Goal: Navigation & Orientation: Find specific page/section

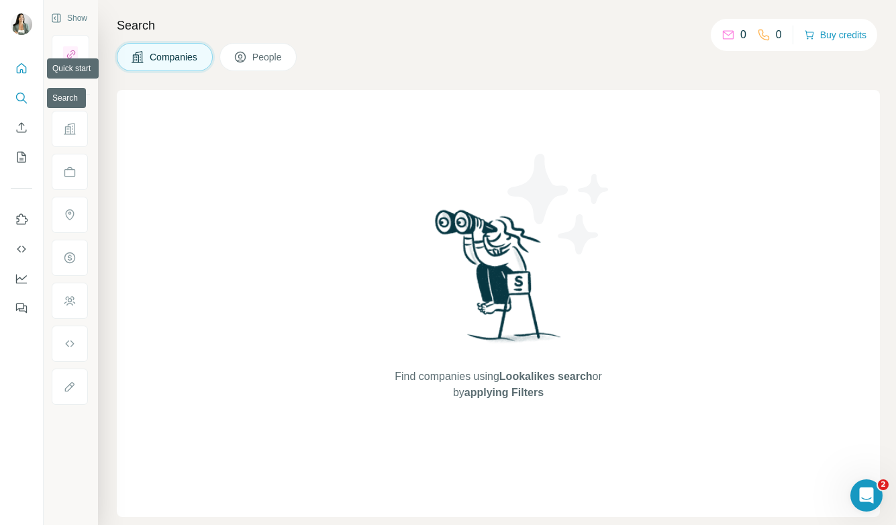
click at [19, 72] on icon "Quick start" at bounding box center [21, 68] width 13 height 13
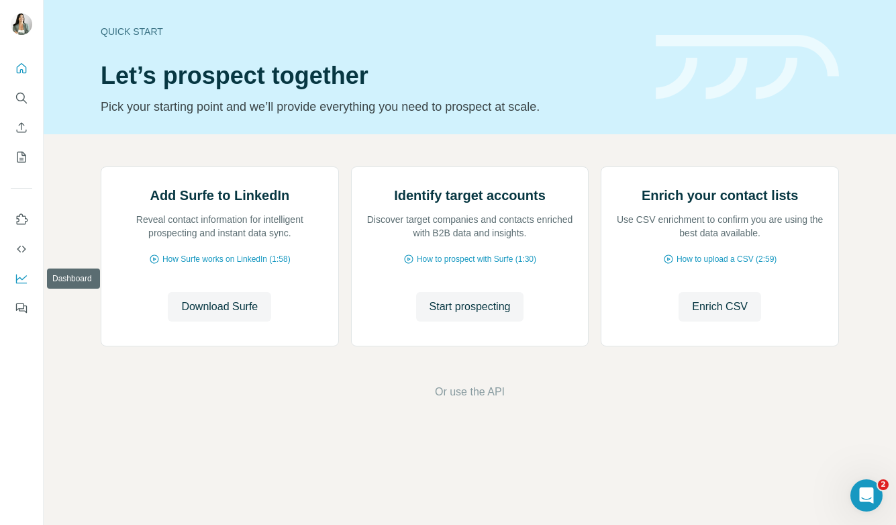
click at [21, 281] on icon "Dashboard" at bounding box center [21, 278] width 13 height 13
click at [26, 154] on icon "My lists" at bounding box center [21, 156] width 13 height 13
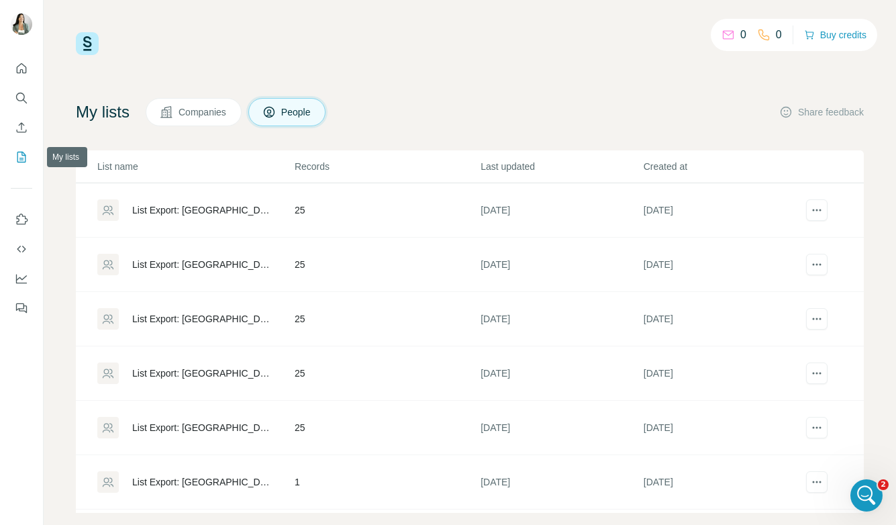
click at [19, 151] on icon "My lists" at bounding box center [21, 156] width 13 height 13
click at [865, 494] on icon "Open Intercom Messenger" at bounding box center [865, 494] width 22 height 22
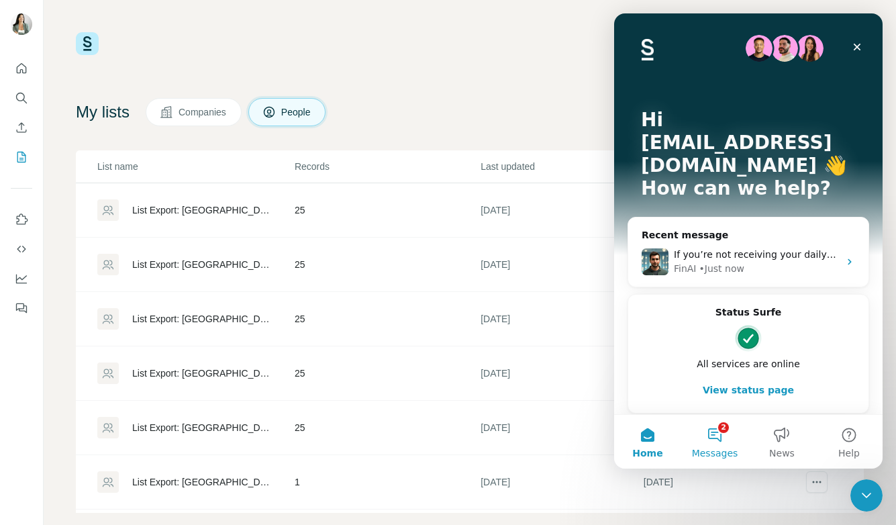
click at [724, 449] on span "Messages" at bounding box center [715, 452] width 46 height 9
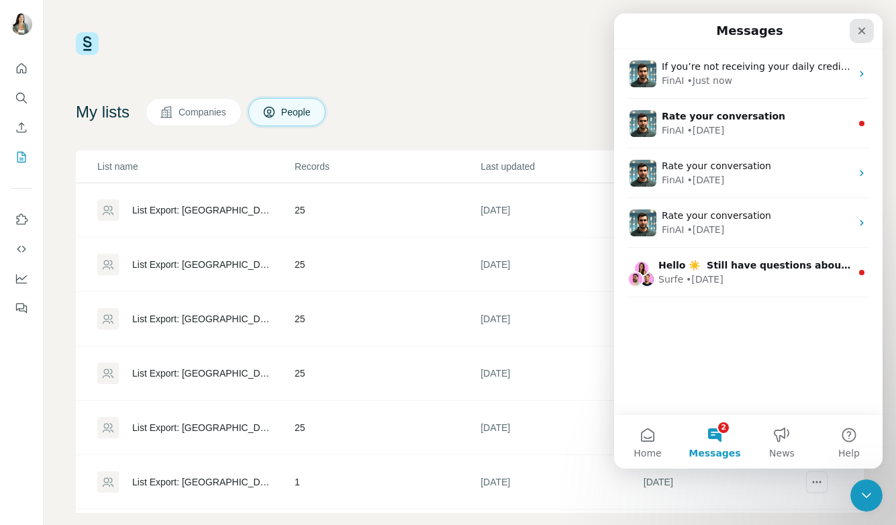
click at [865, 30] on icon "Close" at bounding box center [862, 31] width 11 height 11
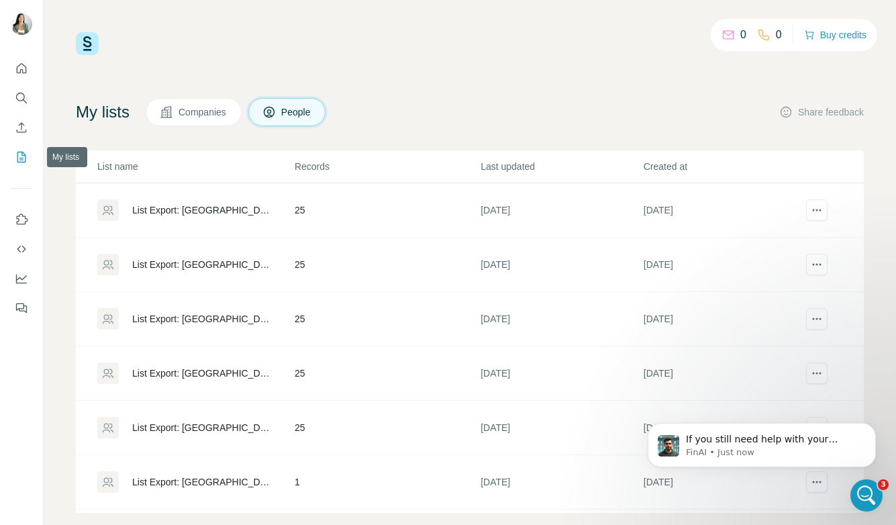
click at [21, 152] on icon "My lists" at bounding box center [21, 157] width 9 height 11
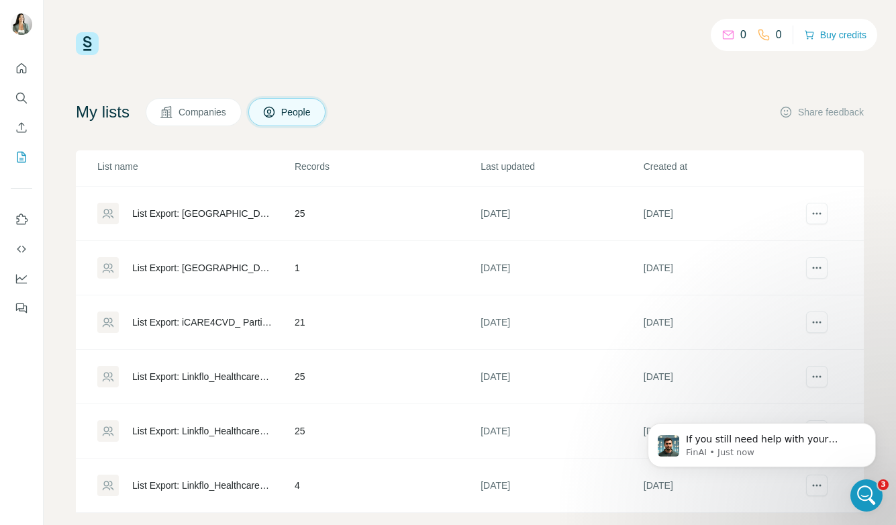
scroll to position [212, 0]
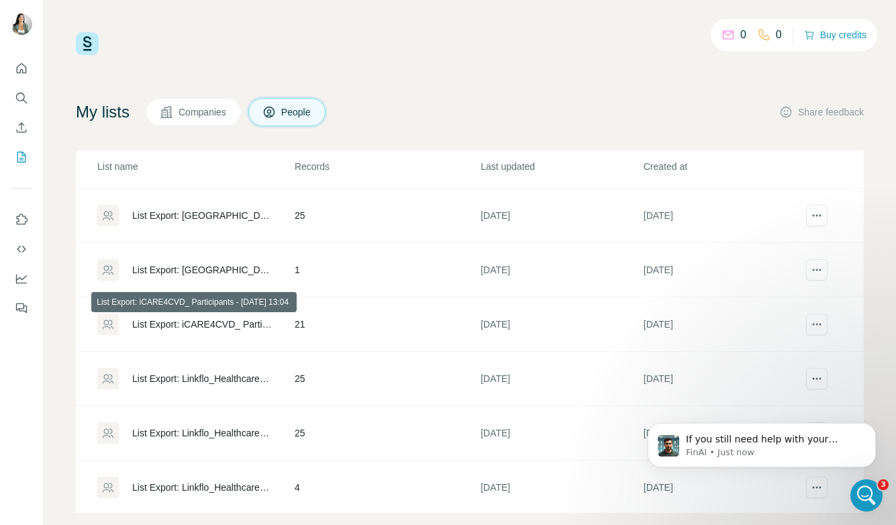
click at [225, 323] on div "List Export: iCARE4CVD_ Participants - [DATE] 13:04" at bounding box center [202, 324] width 140 height 13
